Goal: Task Accomplishment & Management: Manage account settings

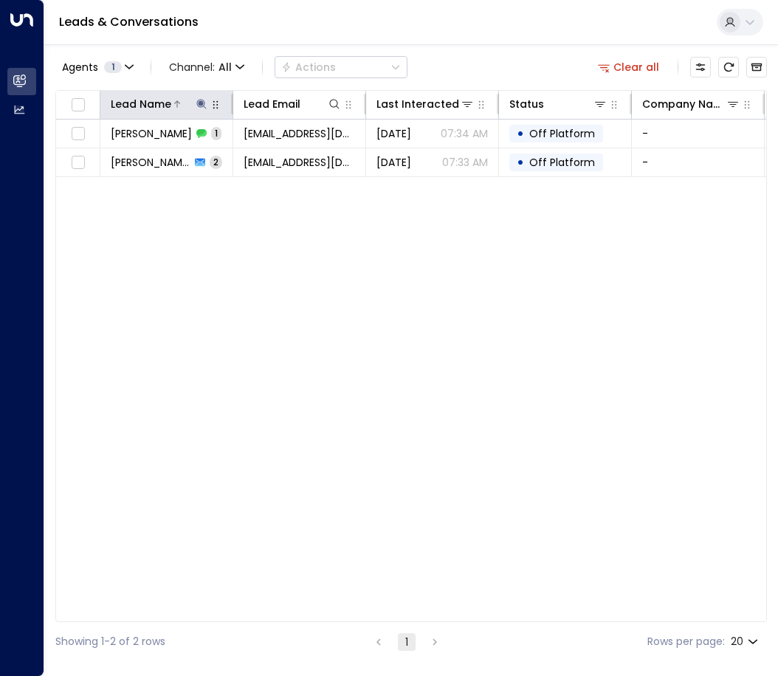
click at [201, 107] on icon at bounding box center [201, 104] width 10 height 10
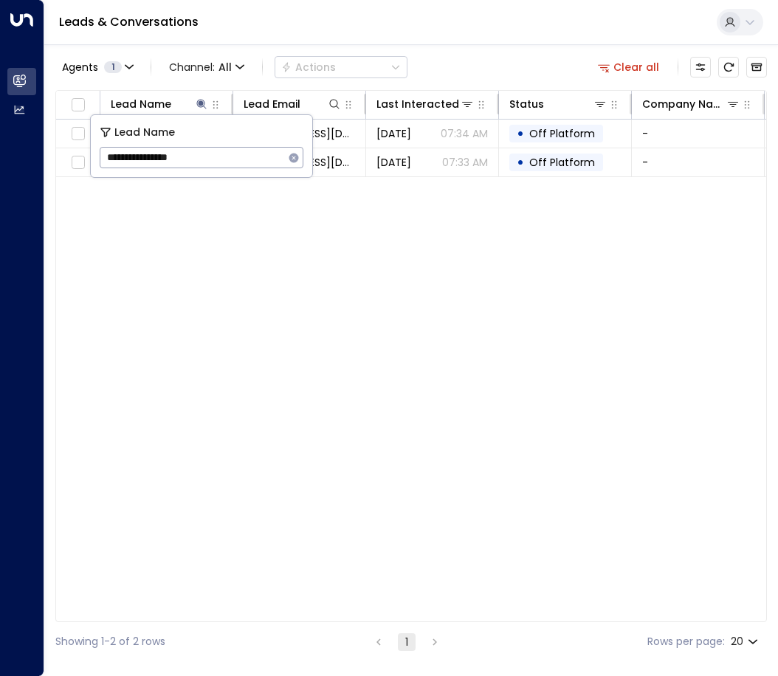
click at [291, 155] on icon "button" at bounding box center [294, 158] width 10 height 10
click at [215, 156] on input "text" at bounding box center [202, 157] width 204 height 27
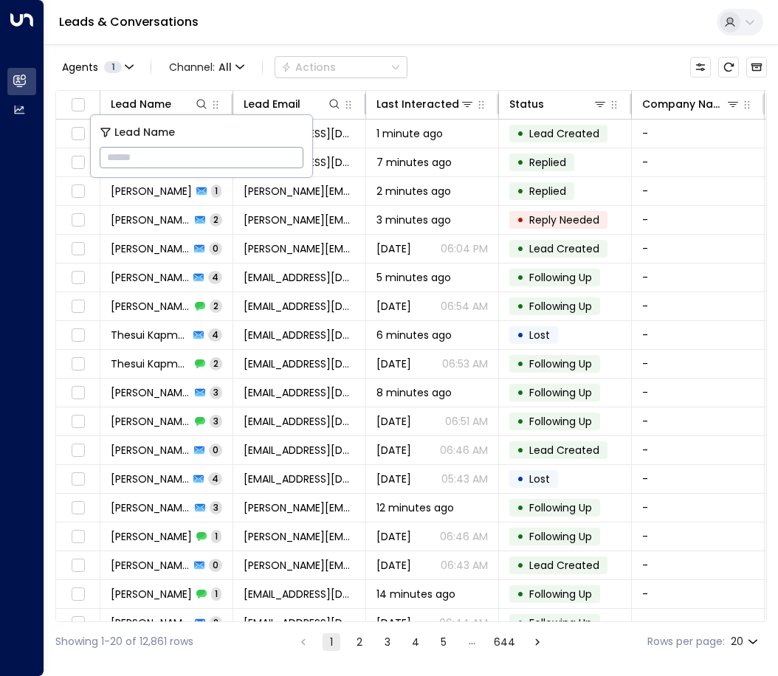
paste input "**********"
type input "**********"
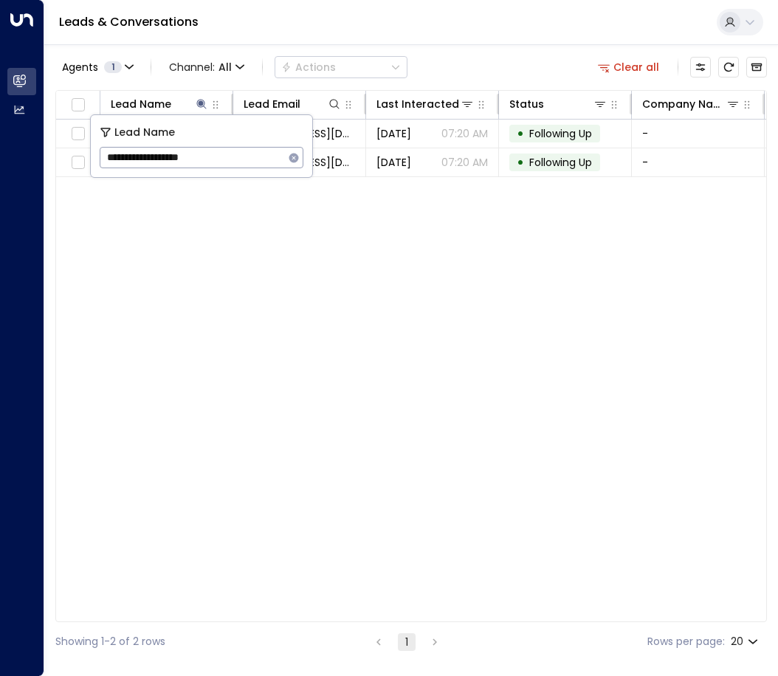
click at [217, 298] on div "Lead Name Lead Email Last Interacted Status Company Name Product # of people AI…" at bounding box center [410, 356] width 711 height 532
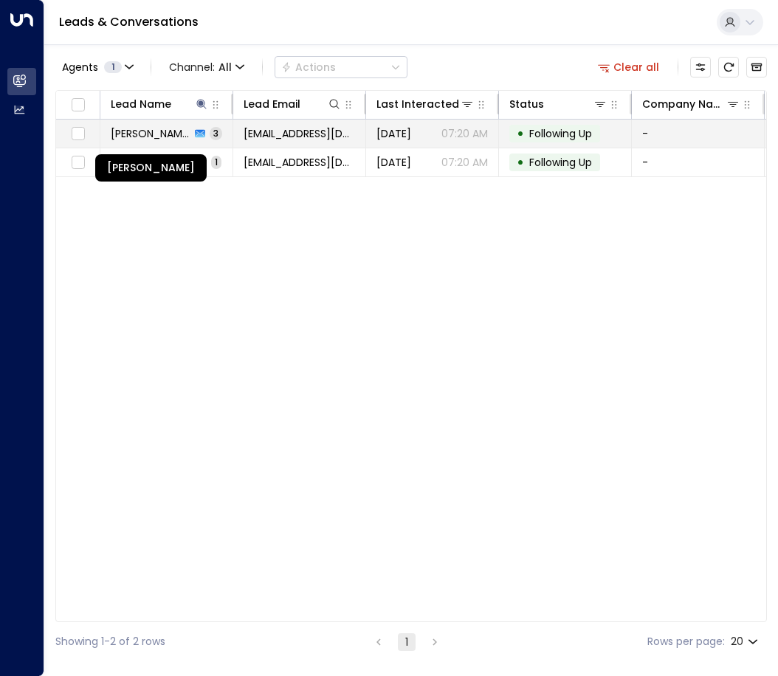
click at [162, 139] on span "[PERSON_NAME]" at bounding box center [151, 133] width 80 height 15
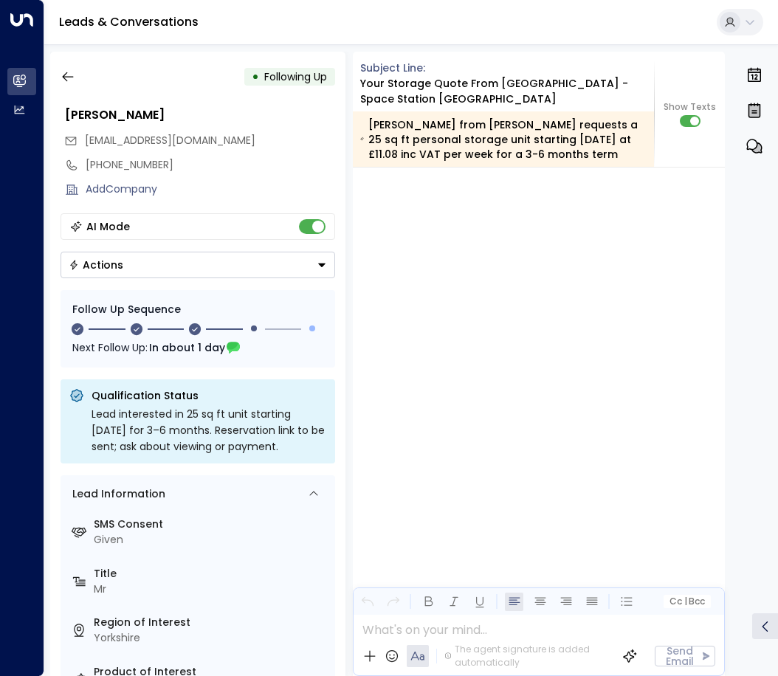
scroll to position [2084, 0]
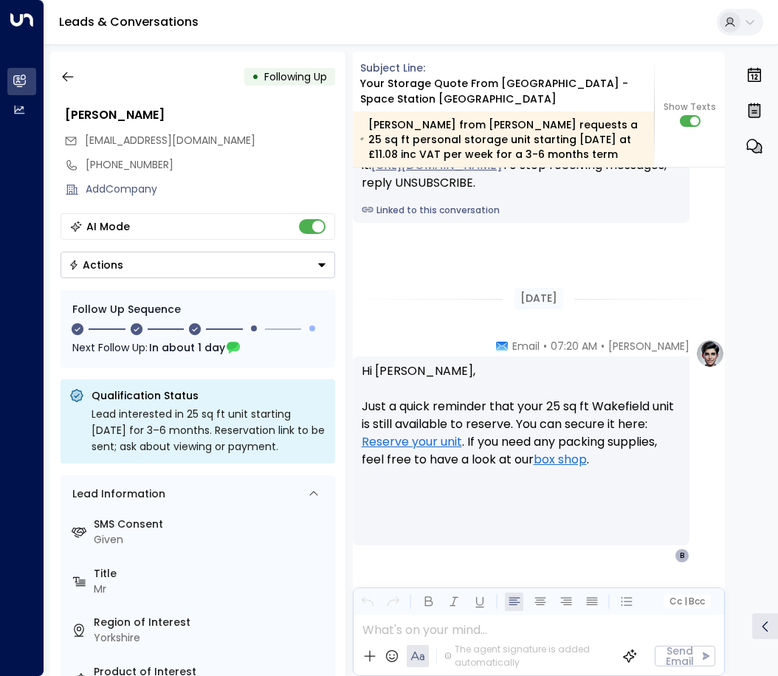
click at [253, 268] on button "Actions" at bounding box center [197, 265] width 274 height 27
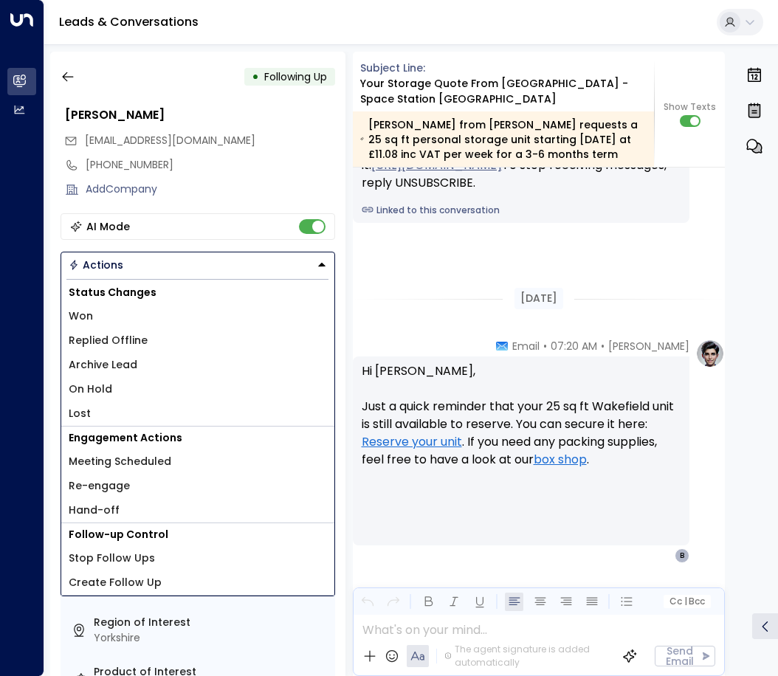
click at [103, 342] on span "Replied Offline" at bounding box center [108, 340] width 79 height 15
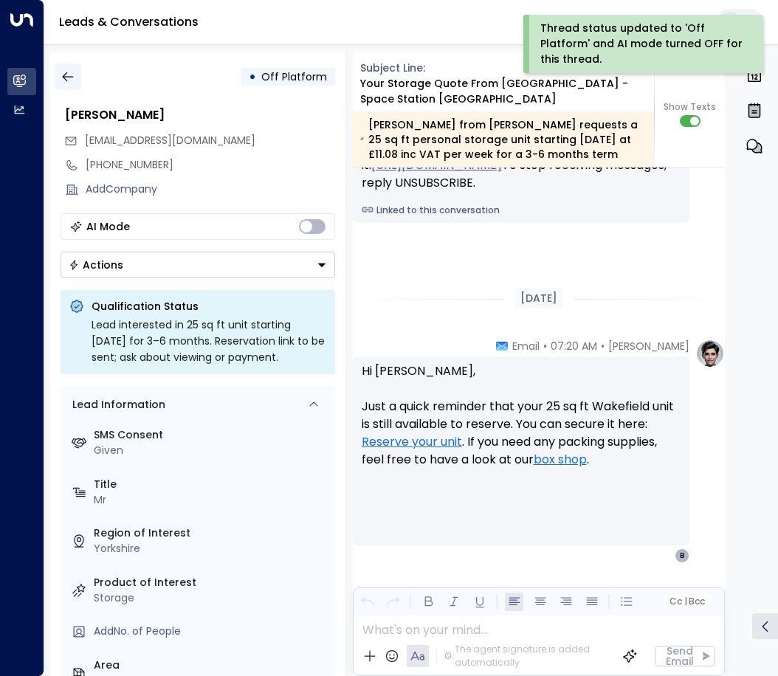
click at [75, 80] on button "button" at bounding box center [68, 76] width 27 height 27
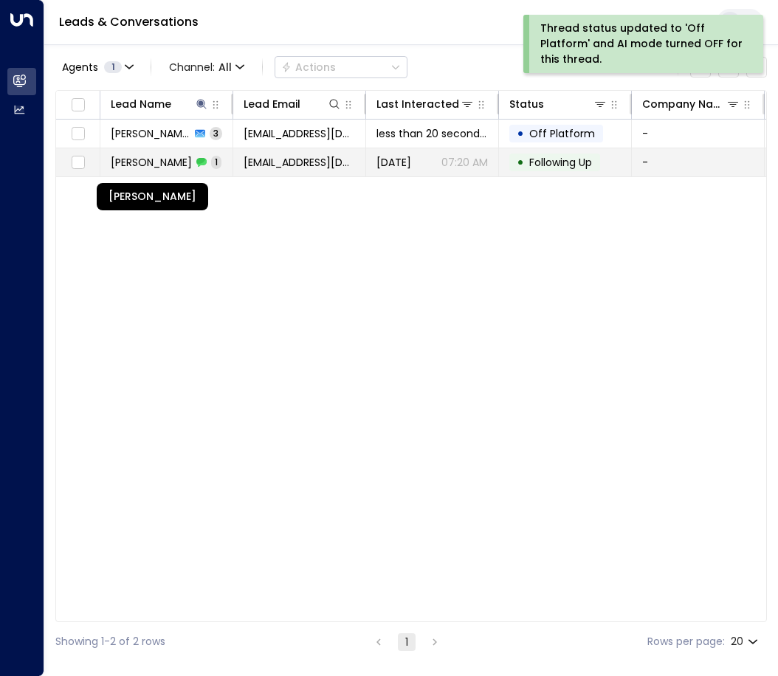
click at [156, 165] on span "[PERSON_NAME]" at bounding box center [151, 162] width 81 height 15
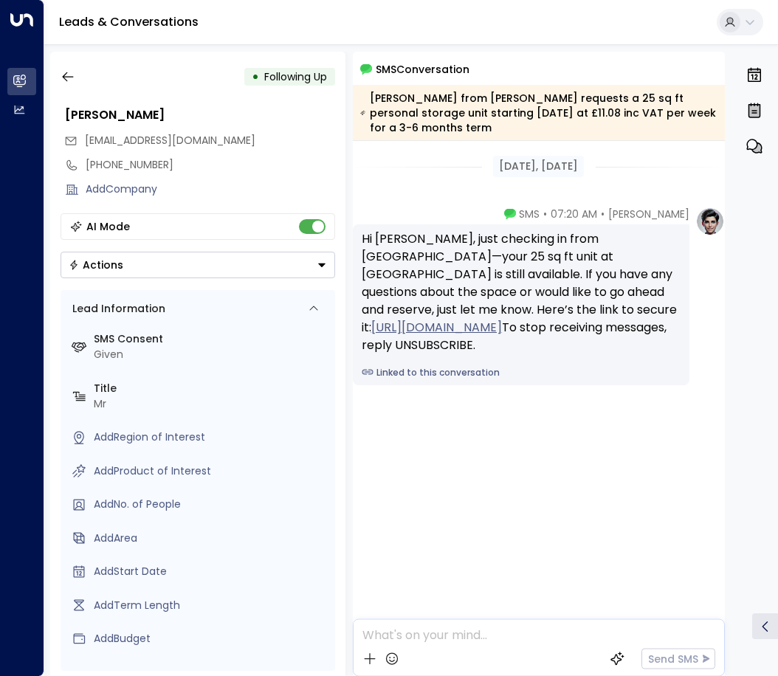
click at [232, 269] on button "Actions" at bounding box center [197, 265] width 274 height 27
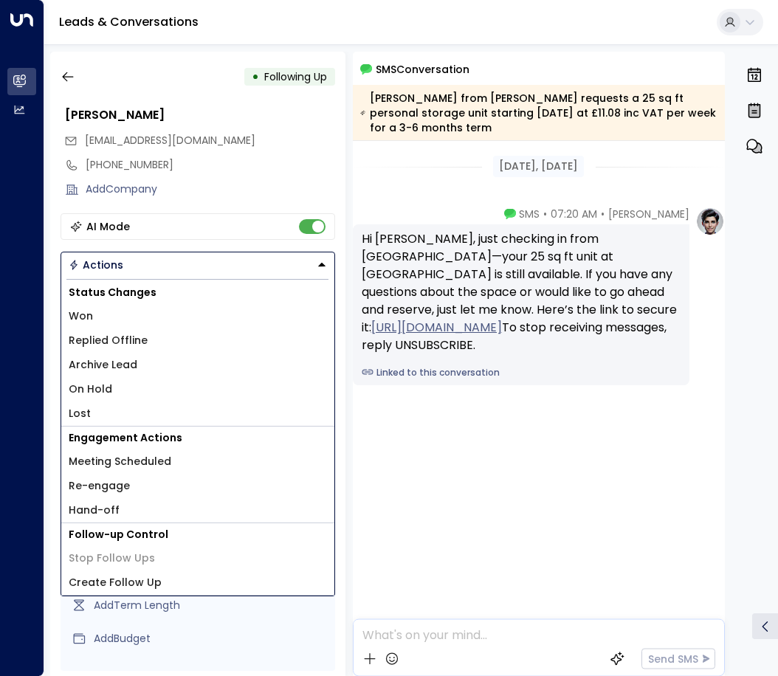
click at [113, 339] on span "Replied Offline" at bounding box center [108, 340] width 79 height 15
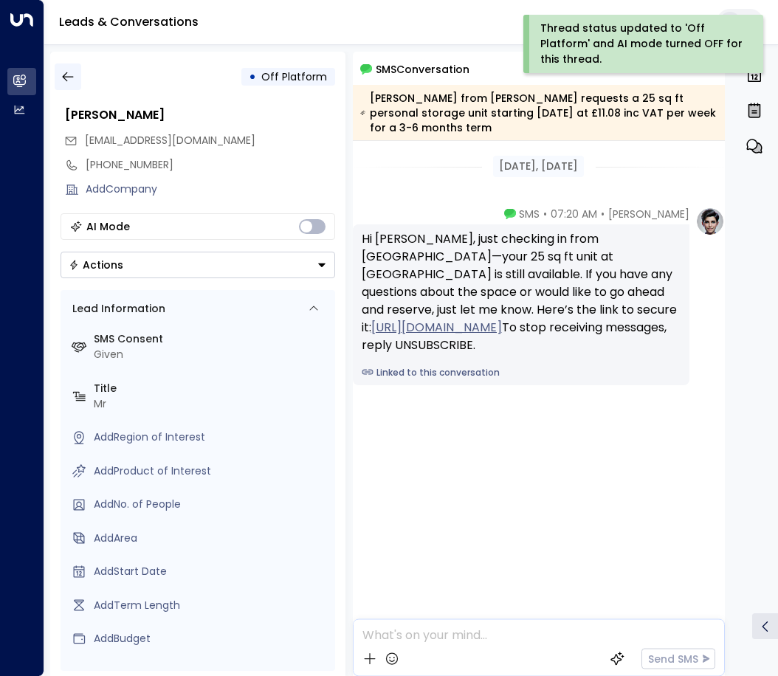
click at [66, 81] on icon "button" at bounding box center [67, 76] width 15 height 15
